Goal: Find specific page/section: Find specific page/section

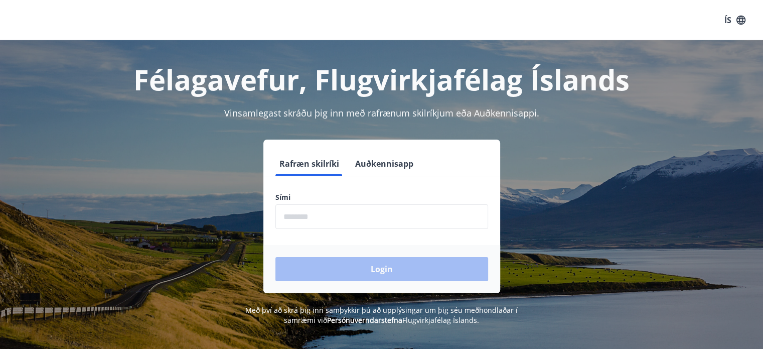
click at [330, 223] on input "phone" at bounding box center [382, 216] width 213 height 25
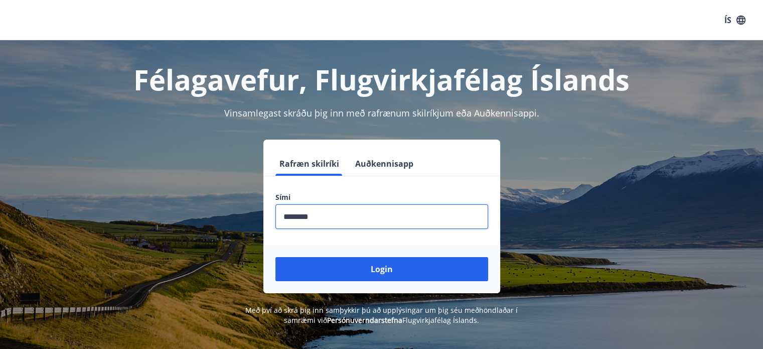
type input "********"
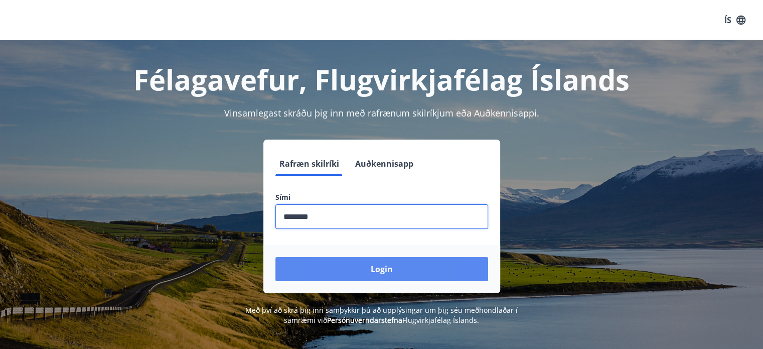
click at [374, 270] on button "Login" at bounding box center [382, 269] width 213 height 24
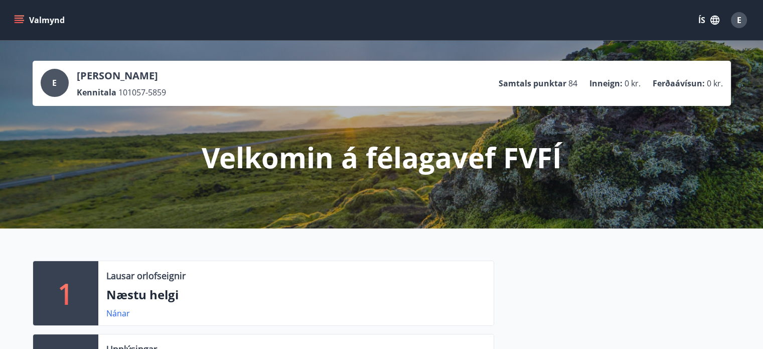
click at [24, 24] on button "Valmynd" at bounding box center [40, 20] width 57 height 18
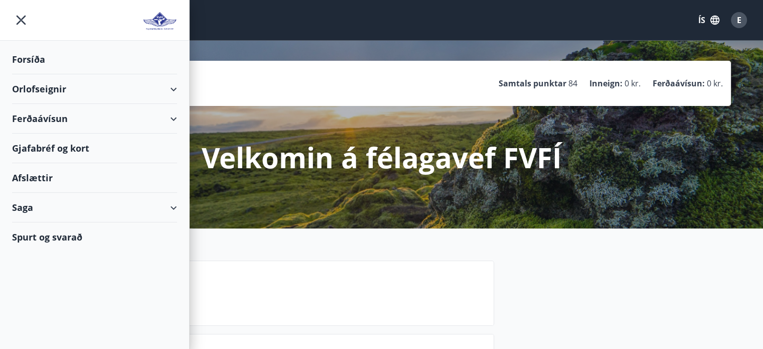
click at [169, 91] on div "Orlofseignir" at bounding box center [94, 89] width 165 height 30
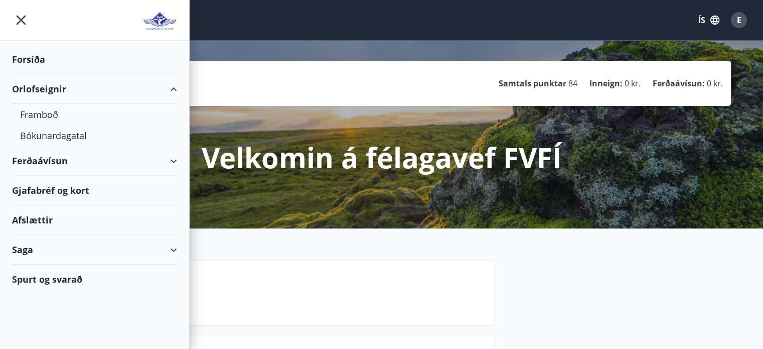
click at [54, 88] on div "Orlofseignir" at bounding box center [94, 89] width 165 height 30
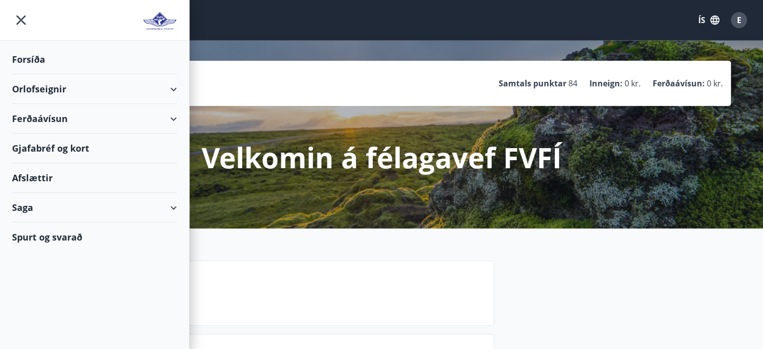
click at [54, 88] on div "Orlofseignir" at bounding box center [94, 89] width 165 height 30
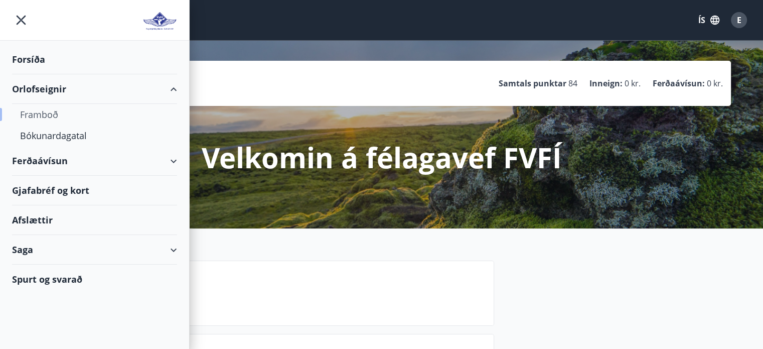
click at [52, 114] on div "Framboð" at bounding box center [94, 114] width 149 height 21
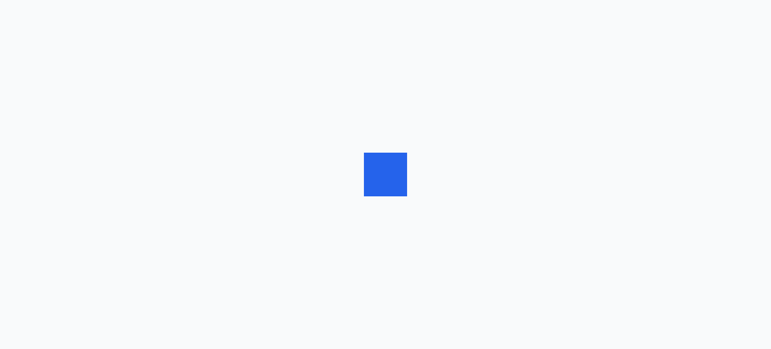
click at [751, 87] on div at bounding box center [385, 174] width 771 height 349
click at [577, 288] on div at bounding box center [385, 174] width 771 height 349
click at [554, 214] on div at bounding box center [385, 174] width 771 height 349
